Goal: Transaction & Acquisition: Purchase product/service

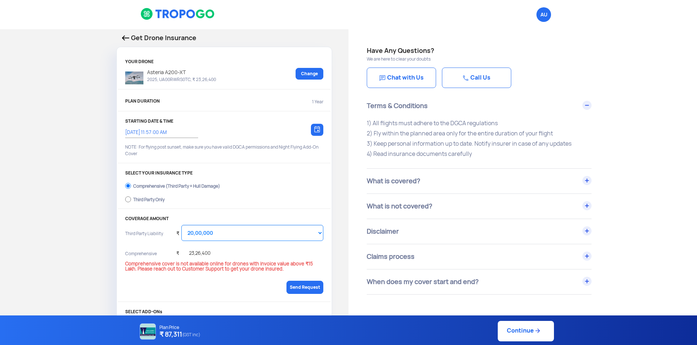
select select "2000000"
drag, startPoint x: 218, startPoint y: 37, endPoint x: 92, endPoint y: 42, distance: 125.6
click at [92, 42] on div "Get Drone Insurance YOUR DRONE Asteria A200-XT 2025, UA00RWRS0TC, ₹ 23,26,400 C…" at bounding box center [174, 236] width 348 height 414
click at [213, 39] on p "Get Drone Insurance" at bounding box center [224, 38] width 205 height 10
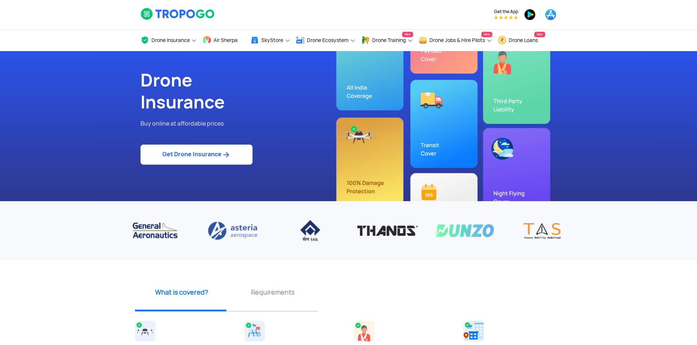
select select "1000000"
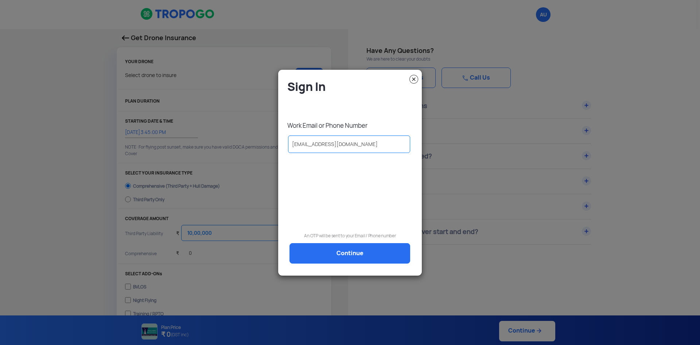
click at [414, 82] on img at bounding box center [414, 79] width 9 height 9
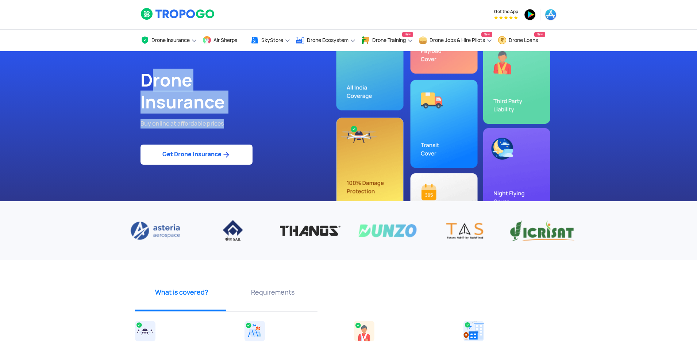
drag, startPoint x: 139, startPoint y: 85, endPoint x: 228, endPoint y: 125, distance: 97.4
click at [228, 125] on div "Drone Insurance Buy online at affordable prices Get Drone Insurance" at bounding box center [241, 126] width 213 height 150
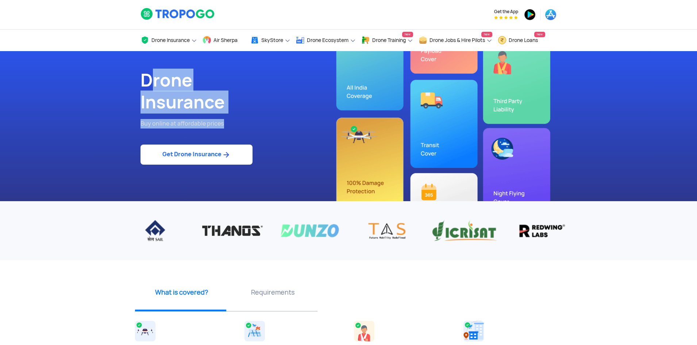
click at [147, 107] on h1 "Drone Insurance" at bounding box center [241, 91] width 202 height 44
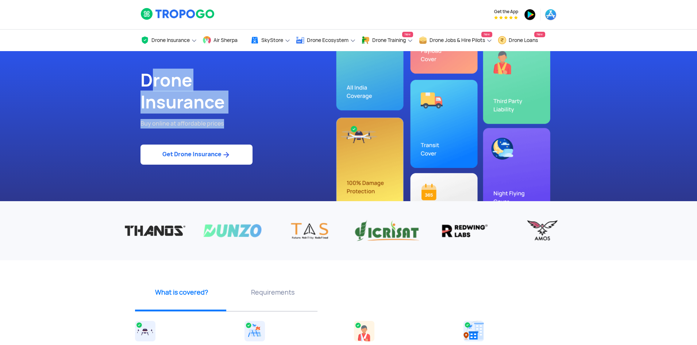
drag, startPoint x: 145, startPoint y: 84, endPoint x: 233, endPoint y: 117, distance: 94.2
click at [233, 117] on div "Drone Insurance Buy online at affordable prices Get Drone Insurance" at bounding box center [241, 126] width 213 height 150
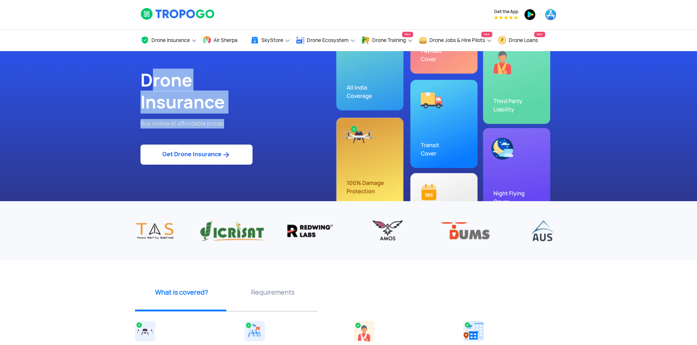
click at [140, 102] on h1 "Drone Insurance" at bounding box center [241, 91] width 202 height 44
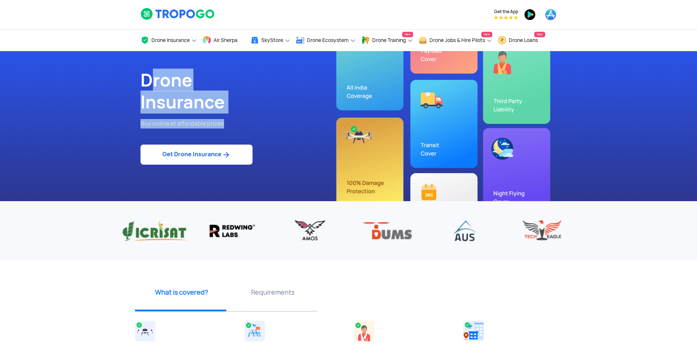
drag, startPoint x: 143, startPoint y: 83, endPoint x: 233, endPoint y: 119, distance: 96.3
click at [233, 119] on div "Drone Insurance Buy online at affordable prices Get Drone Insurance" at bounding box center [241, 126] width 213 height 150
click at [132, 103] on section "Drone Insurance Buy online at affordable prices Get Drone Insurance" at bounding box center [348, 126] width 697 height 150
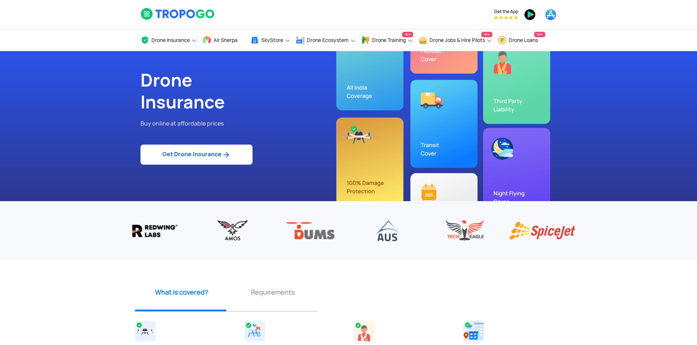
drag, startPoint x: 132, startPoint y: 103, endPoint x: 128, endPoint y: 90, distance: 12.8
click at [128, 90] on section "Drone Insurance Buy online at affordable prices Get Drone Insurance" at bounding box center [348, 126] width 697 height 150
click at [121, 81] on section "Drone Insurance Buy online at affordable prices Get Drone Insurance" at bounding box center [348, 126] width 697 height 150
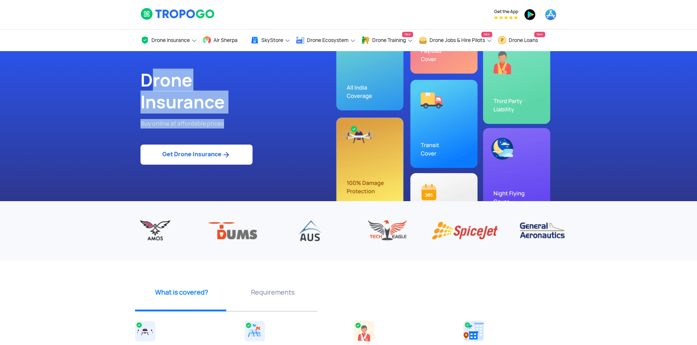
drag, startPoint x: 202, startPoint y: 101, endPoint x: 236, endPoint y: 109, distance: 34.5
click at [235, 123] on div "Drone Insurance Buy online at affordable prices Get Drone Insurance" at bounding box center [241, 126] width 213 height 150
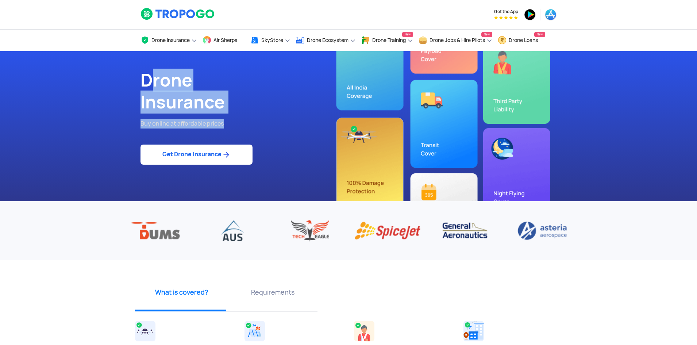
click at [146, 102] on h1 "Drone Insurance" at bounding box center [241, 91] width 202 height 44
